Goal: Navigation & Orientation: Find specific page/section

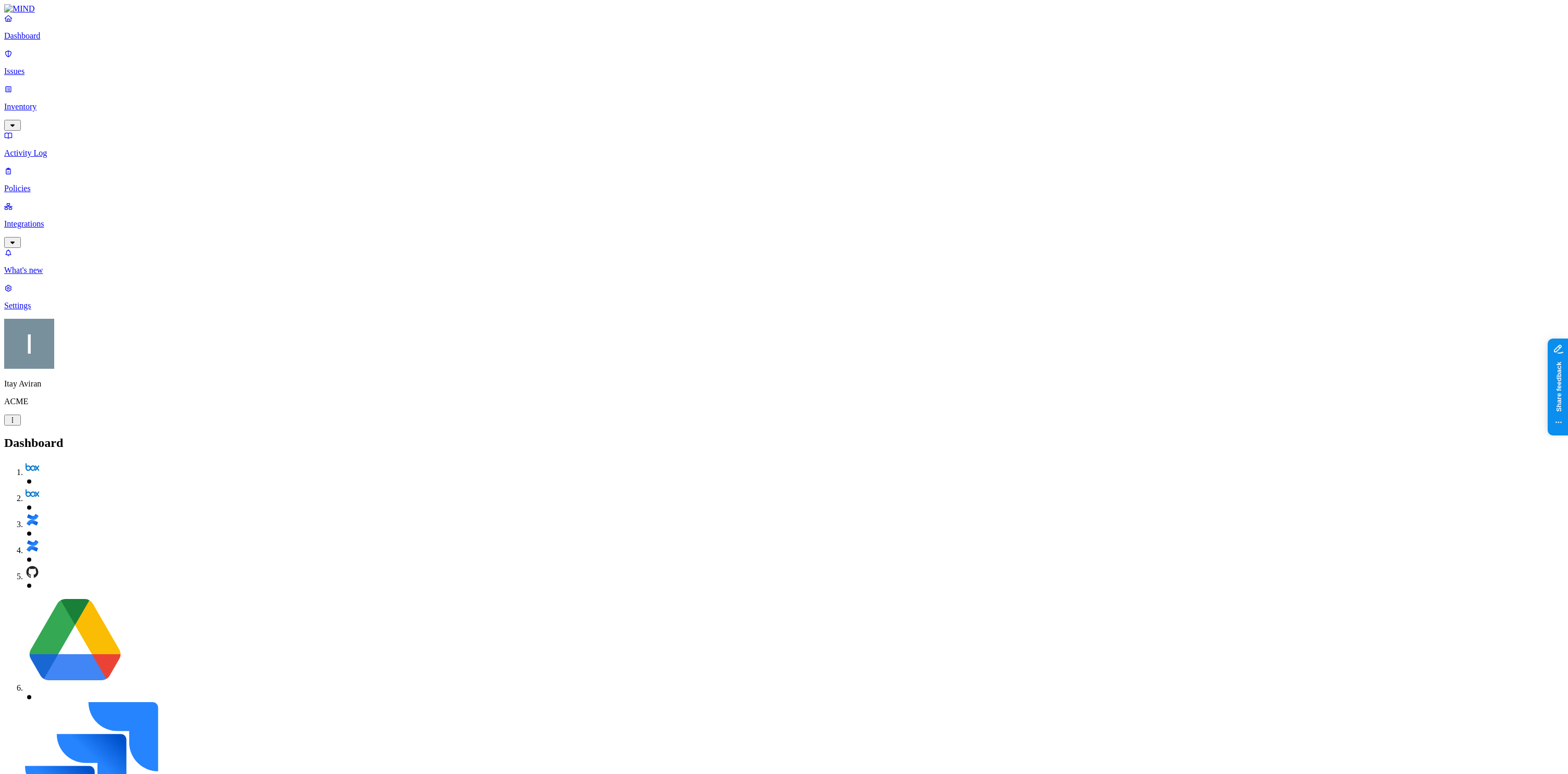
click at [57, 220] on p "Integrations" at bounding box center [783, 224] width 1560 height 10
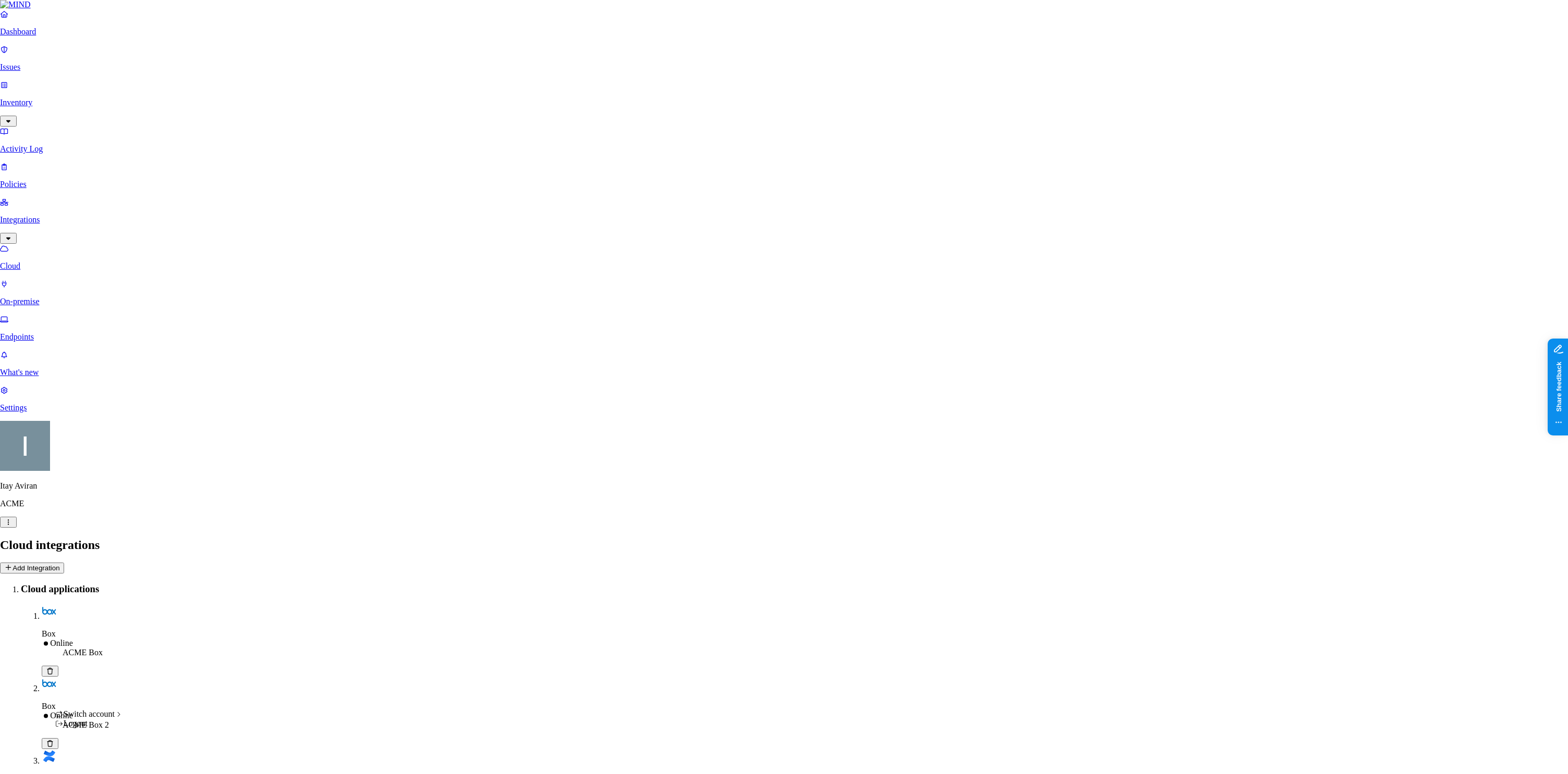
click at [100, 729] on div "Logout" at bounding box center [89, 724] width 69 height 10
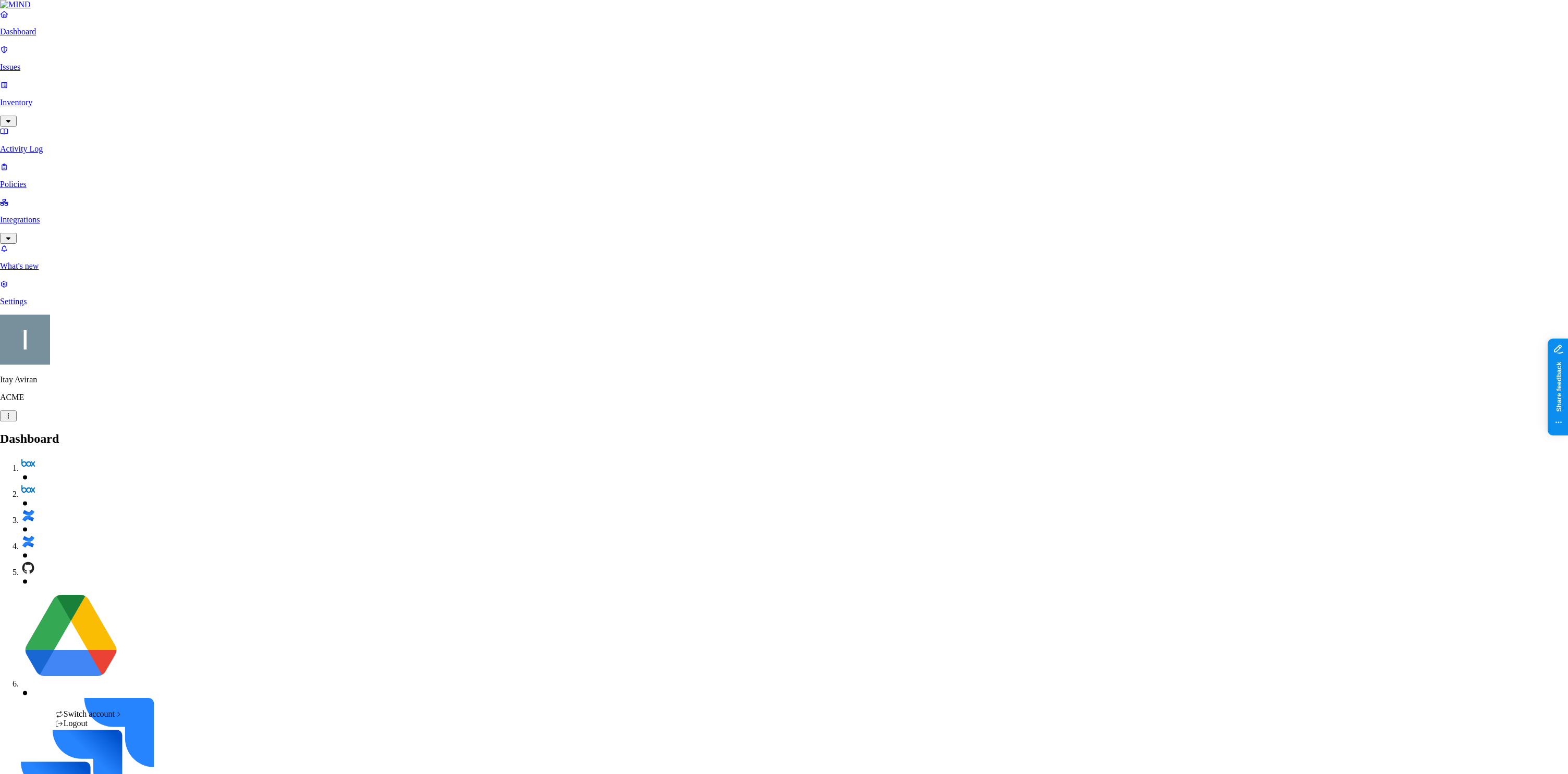
click at [184, 597] on div "CloudBees" at bounding box center [167, 592] width 52 height 10
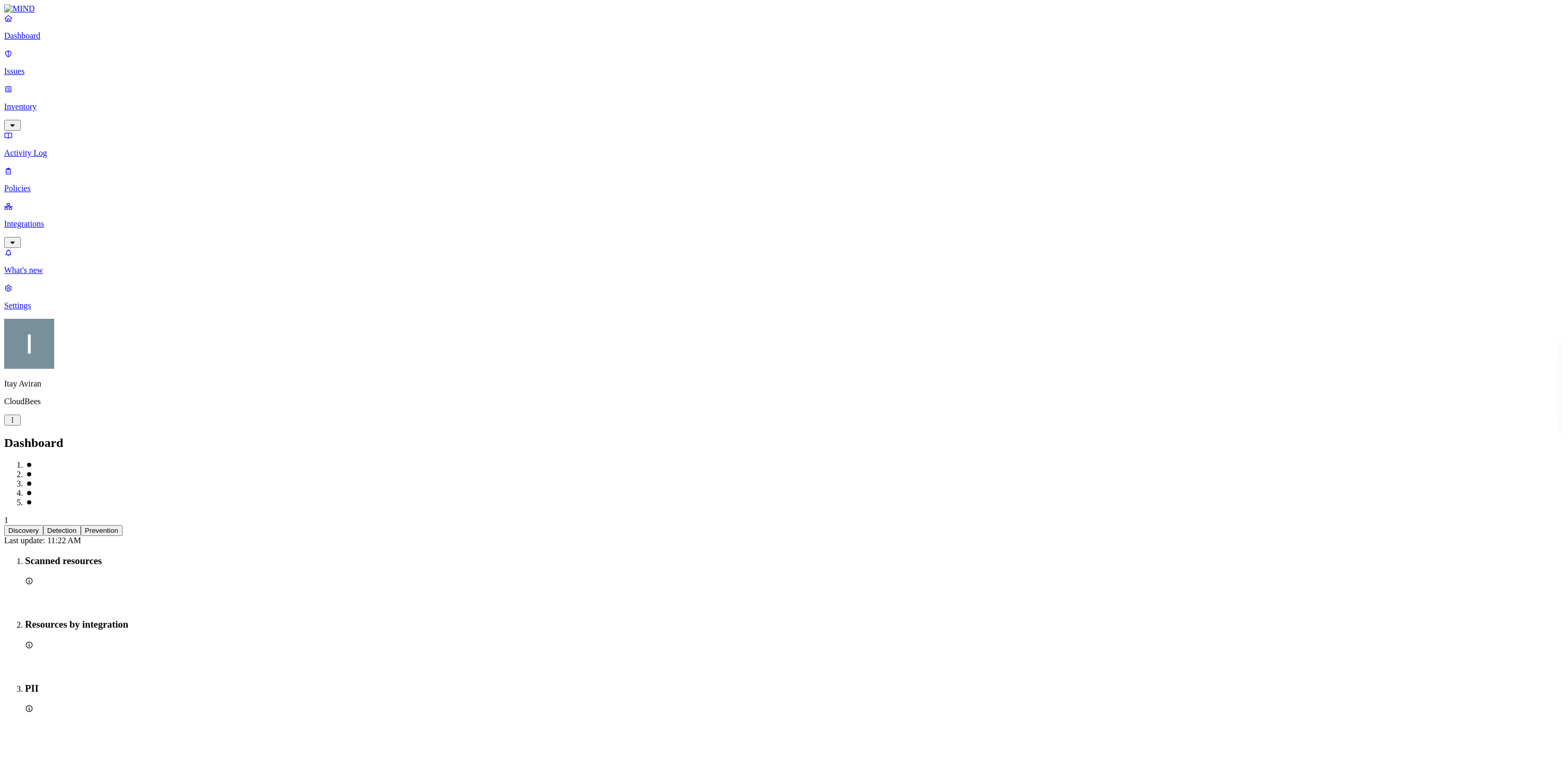
click at [52, 220] on p "Integrations" at bounding box center [783, 224] width 1560 height 10
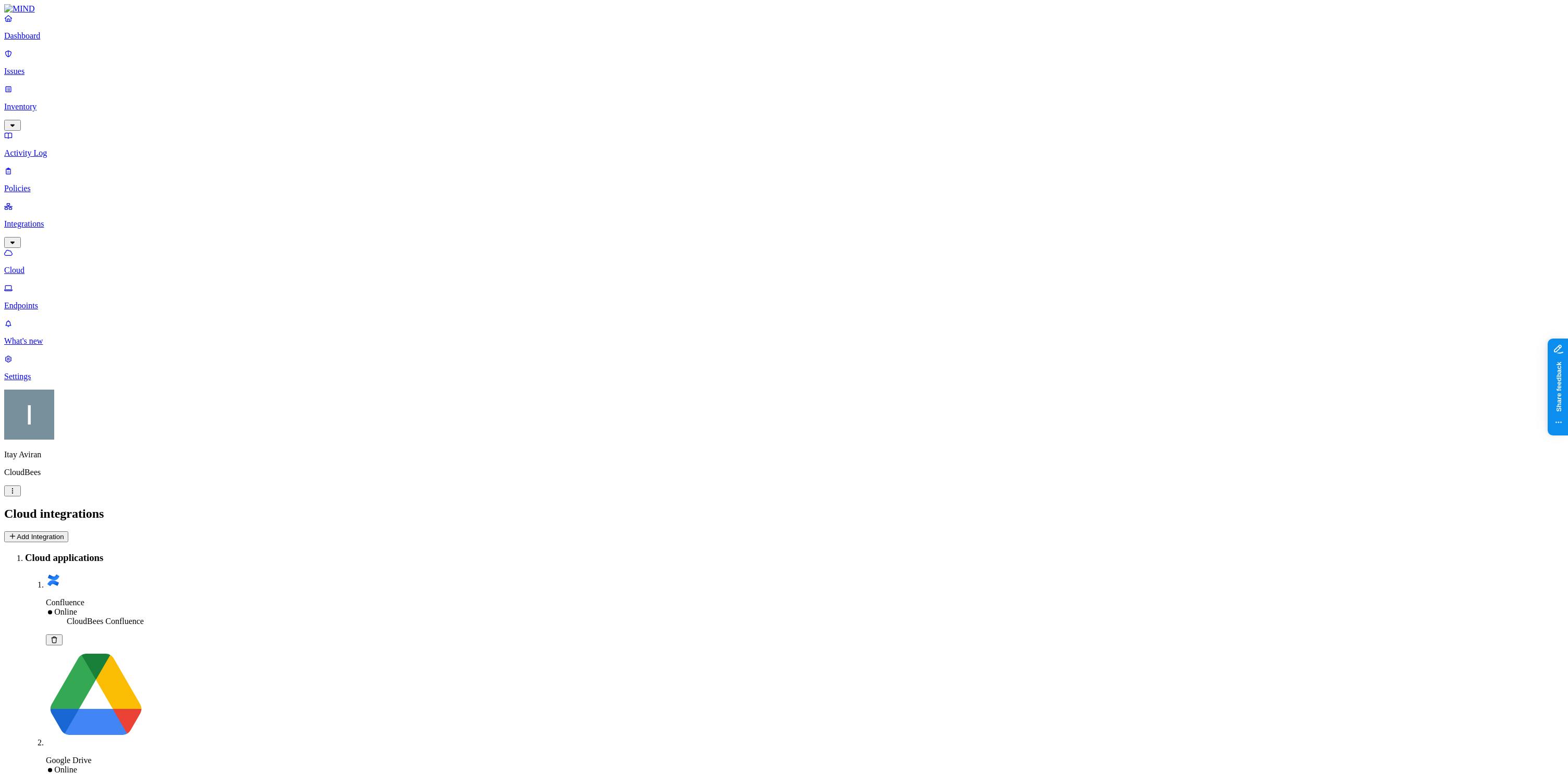
click at [74, 102] on p "Inventory" at bounding box center [783, 107] width 1560 height 10
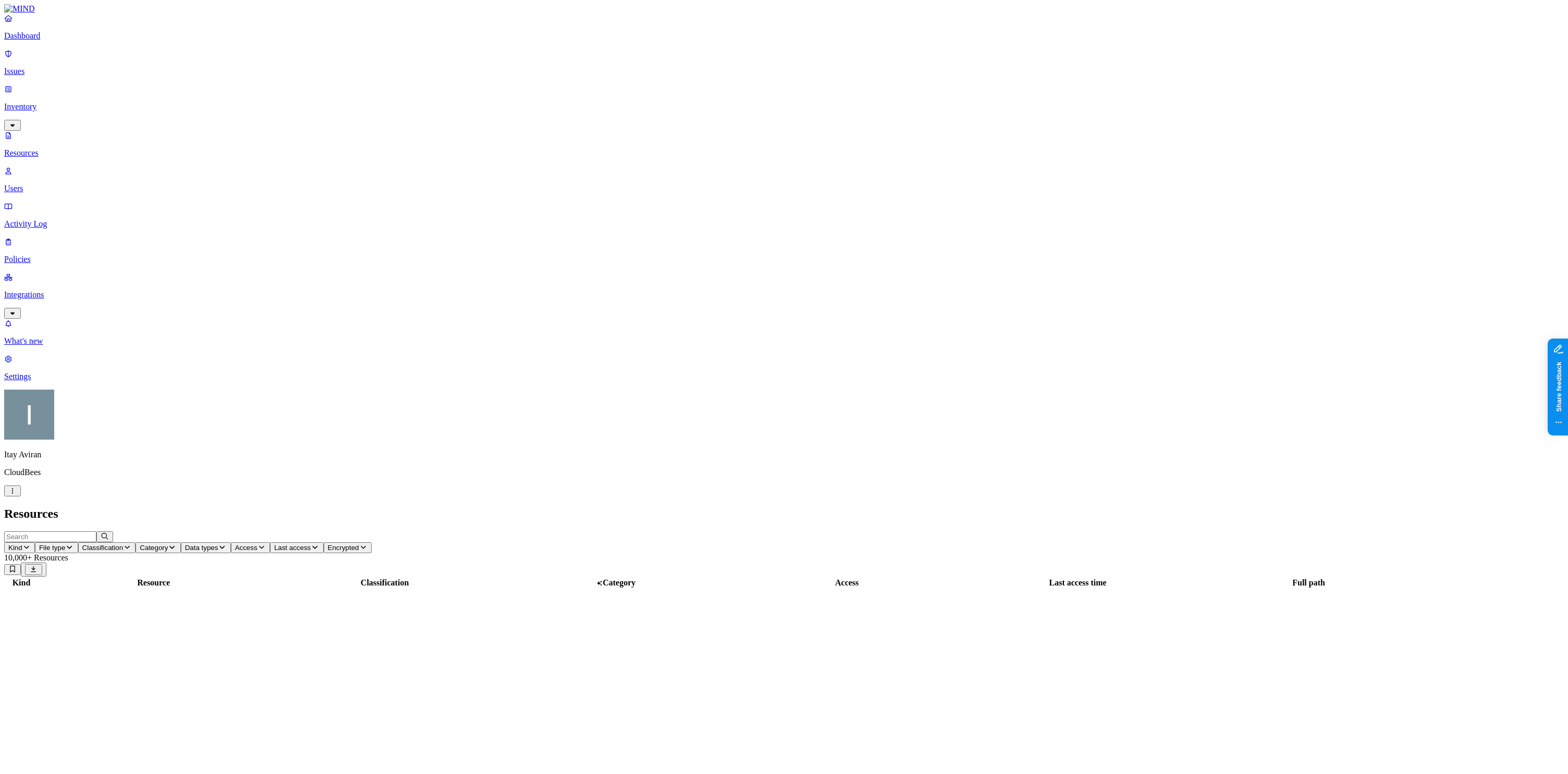
click at [50, 184] on p "Users" at bounding box center [783, 189] width 1560 height 10
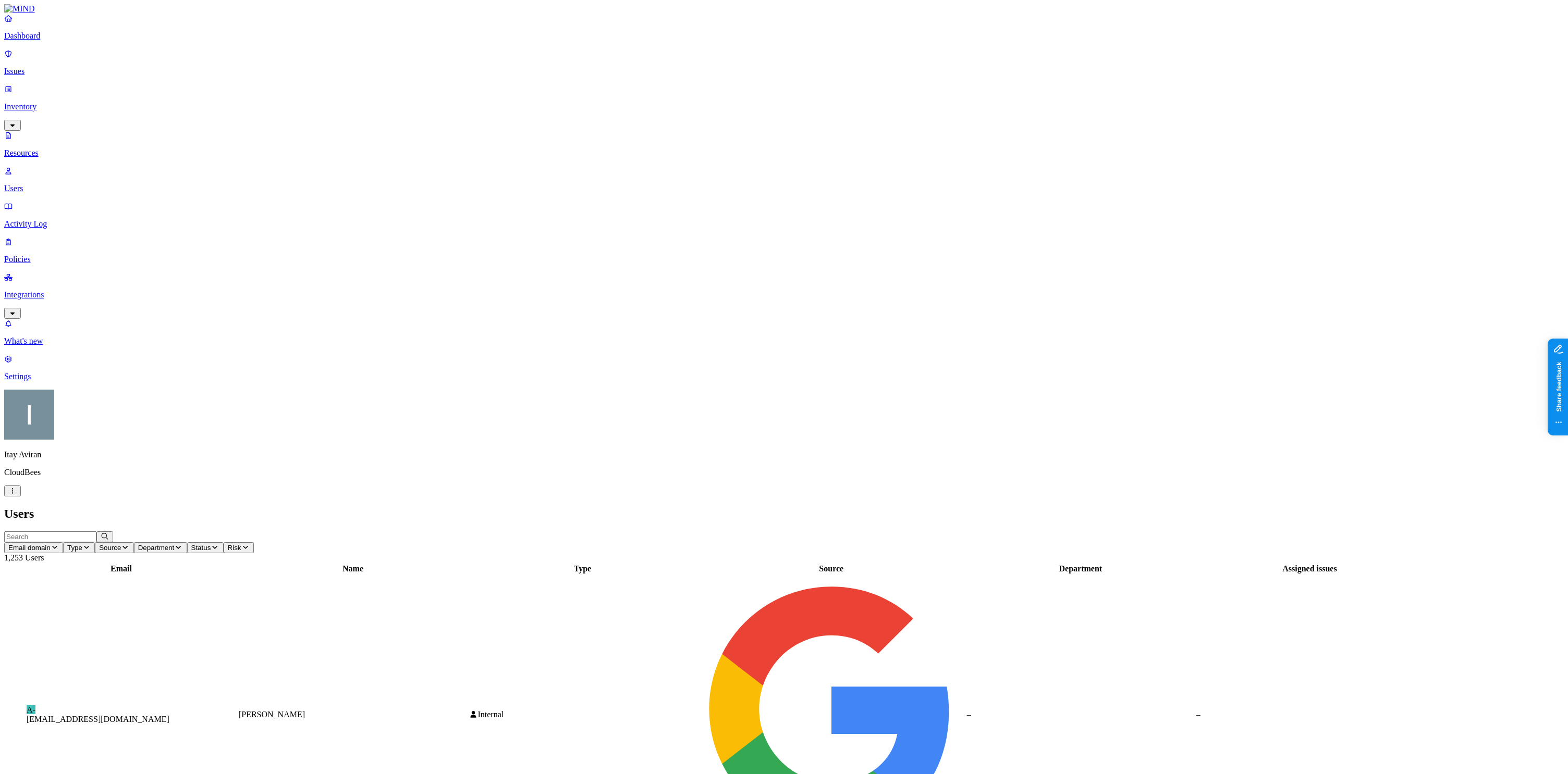
click at [93, 88] on link "Inventory" at bounding box center [783, 107] width 1560 height 45
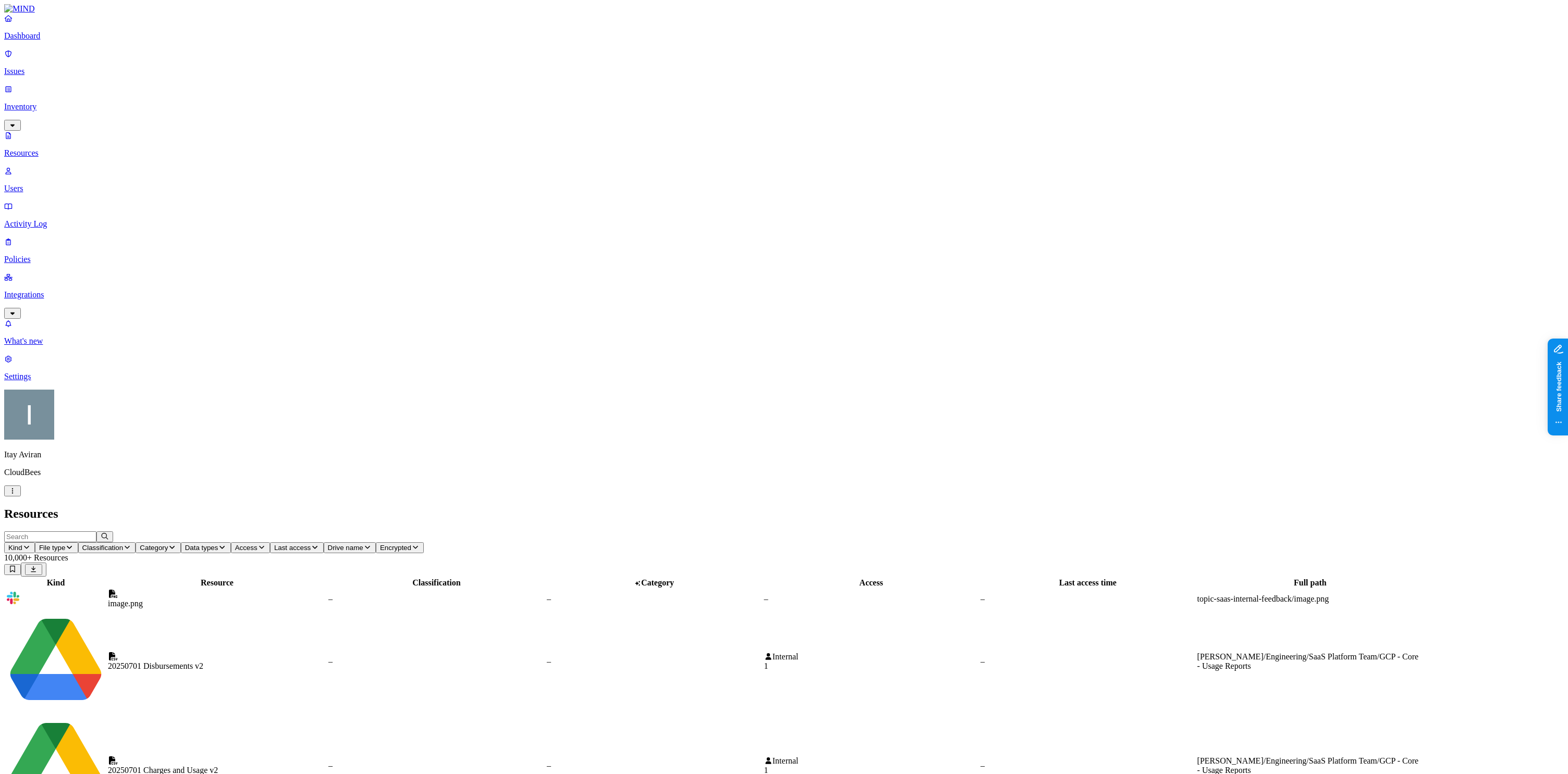
click at [58, 290] on p "Integrations" at bounding box center [783, 295] width 1560 height 10
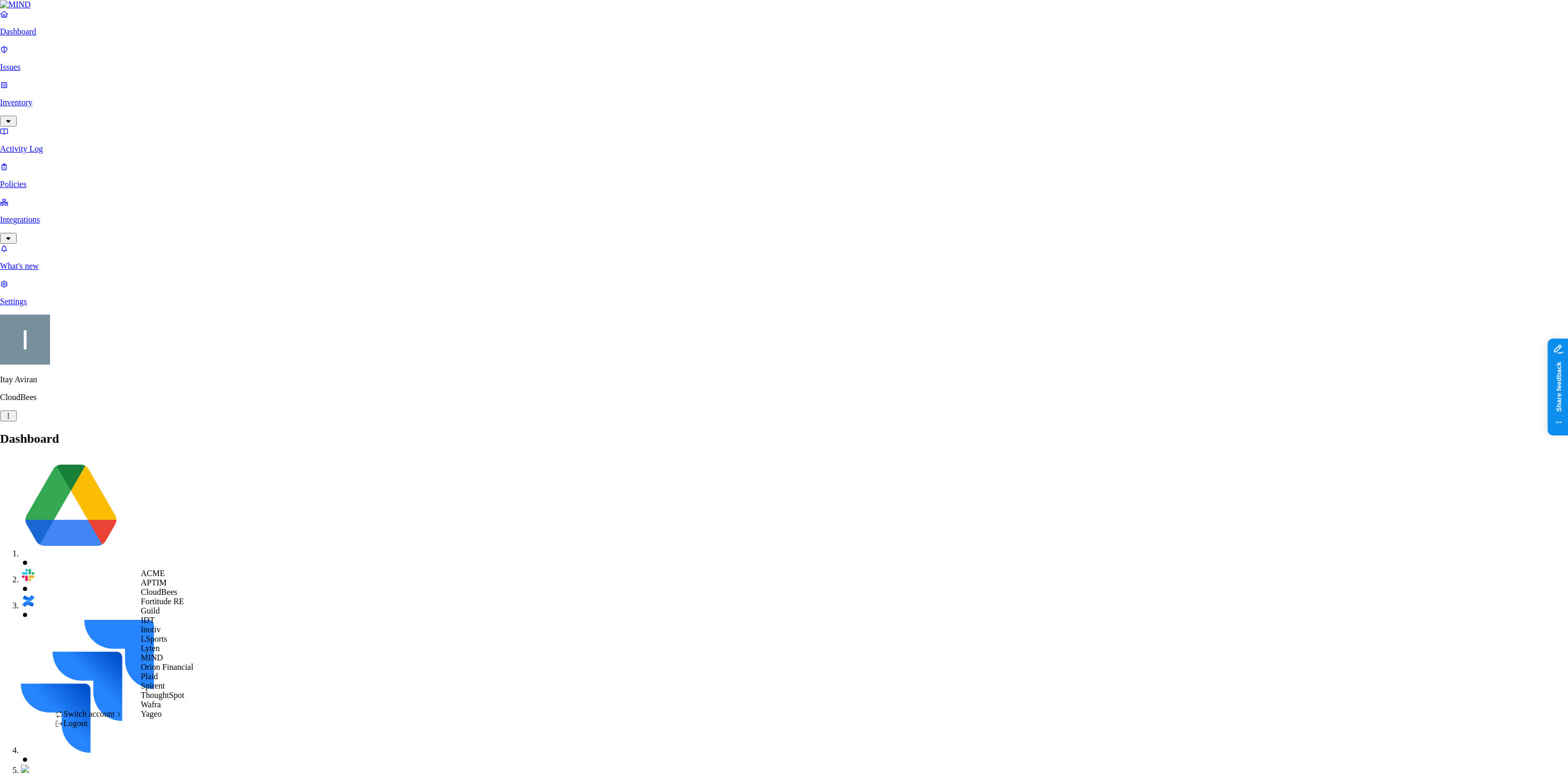
click at [171, 578] on div "ACME" at bounding box center [167, 574] width 52 height 10
